Goal: Navigation & Orientation: Find specific page/section

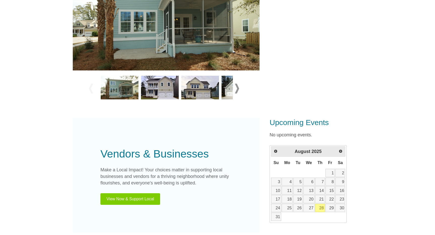
scroll to position [162, 0]
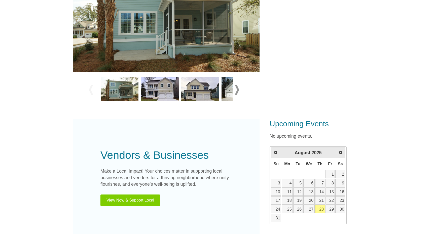
click at [115, 91] on img at bounding box center [120, 89] width 38 height 24
click at [237, 90] on span at bounding box center [237, 90] width 4 height 10
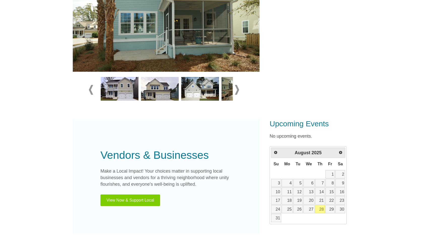
click at [237, 90] on span at bounding box center [237, 90] width 4 height 10
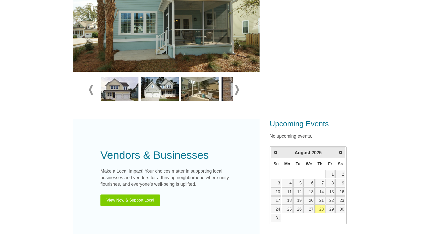
click at [237, 90] on span at bounding box center [237, 90] width 4 height 10
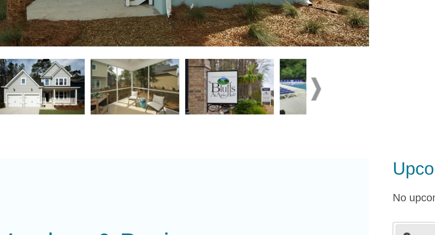
scroll to position [79, 0]
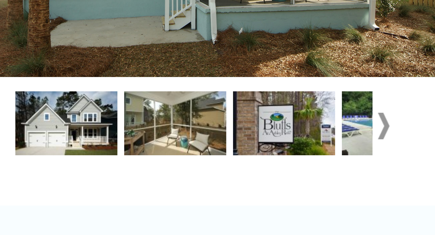
click at [235, 168] on span at bounding box center [237, 173] width 4 height 10
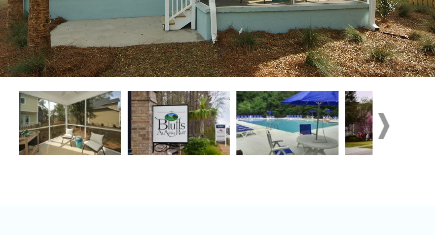
click at [235, 168] on span at bounding box center [237, 173] width 4 height 10
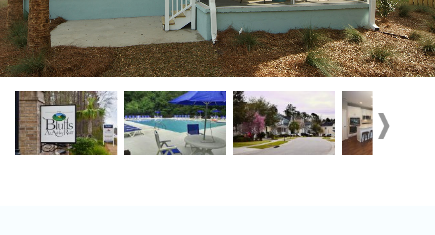
click at [235, 168] on span at bounding box center [237, 173] width 4 height 10
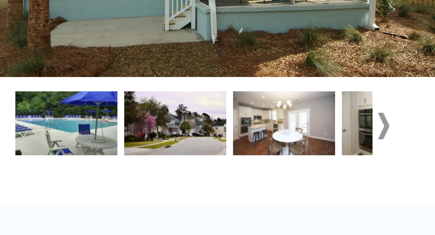
click at [235, 168] on span at bounding box center [237, 173] width 4 height 10
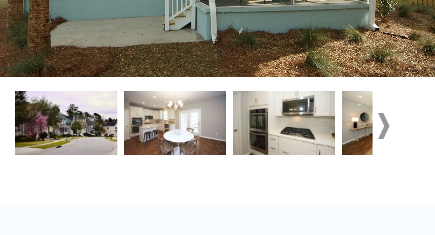
click at [235, 168] on span at bounding box center [237, 173] width 4 height 10
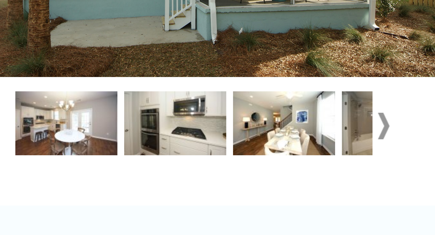
click at [235, 168] on span at bounding box center [237, 173] width 4 height 10
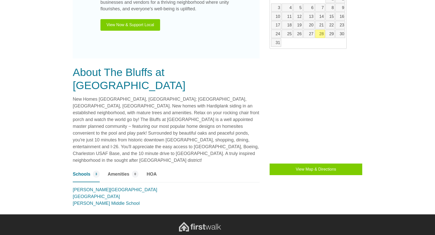
scroll to position [338, 0]
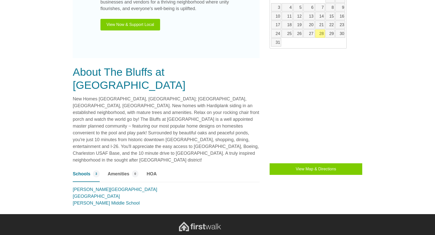
click at [119, 170] on link "Amenities 0" at bounding box center [123, 176] width 31 height 12
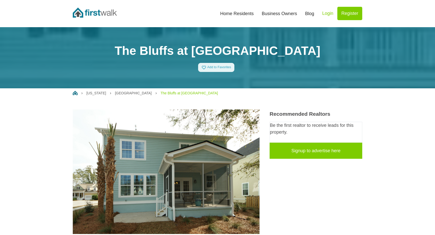
scroll to position [0, 0]
click at [244, 14] on link "Home Residents" at bounding box center [237, 13] width 42 height 11
